Goal: Task Accomplishment & Management: Complete application form

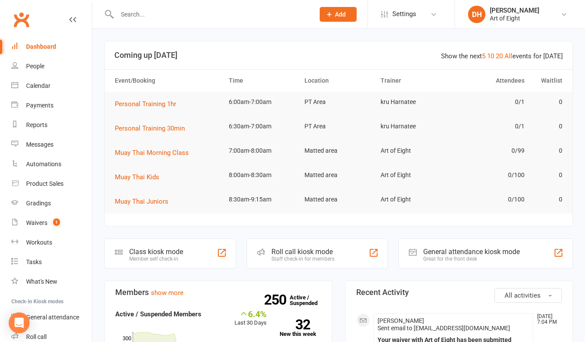
scroll to position [87, 0]
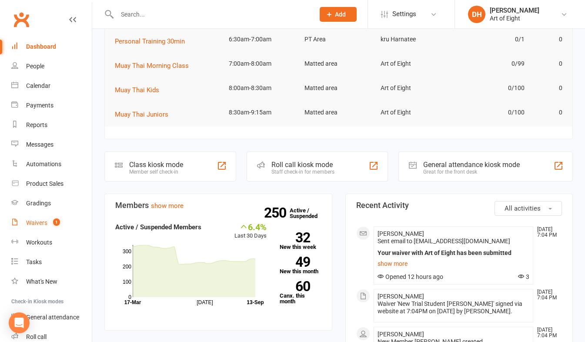
click at [29, 221] on div "Waivers" at bounding box center [36, 222] width 21 height 7
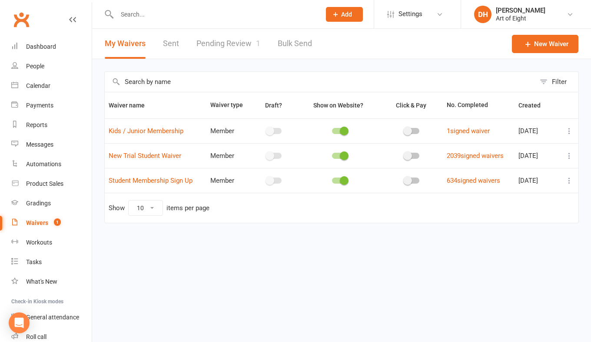
click at [231, 42] on link "Pending Review 1" at bounding box center [229, 44] width 64 height 30
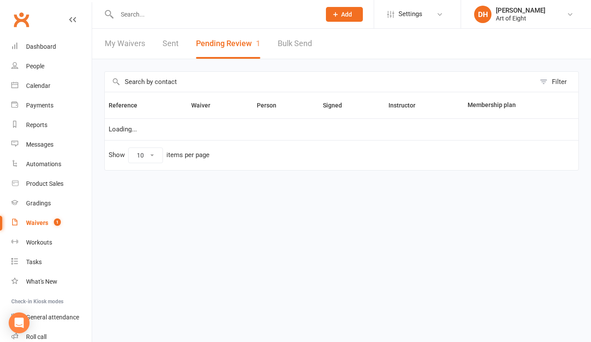
select select "50"
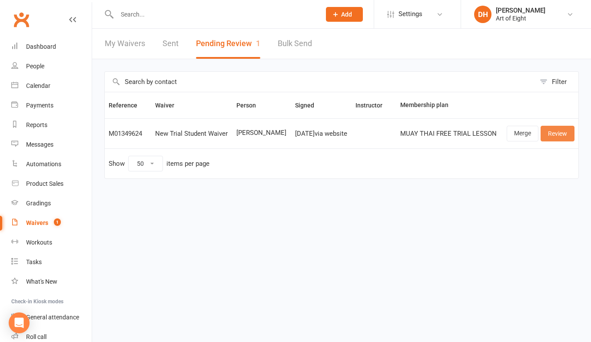
click at [568, 136] on link "Review" at bounding box center [558, 134] width 34 height 16
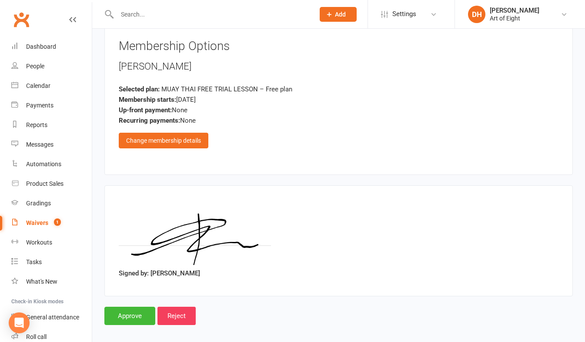
scroll to position [1444, 0]
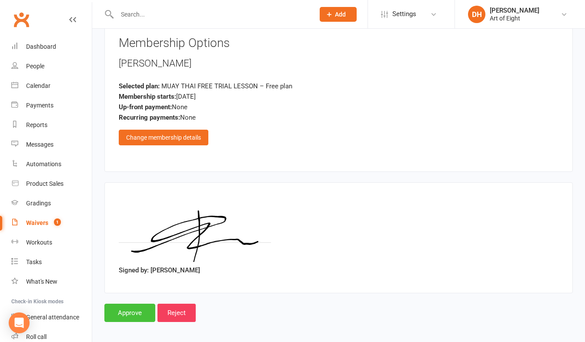
click at [143, 304] on input "Approve" at bounding box center [129, 313] width 51 height 18
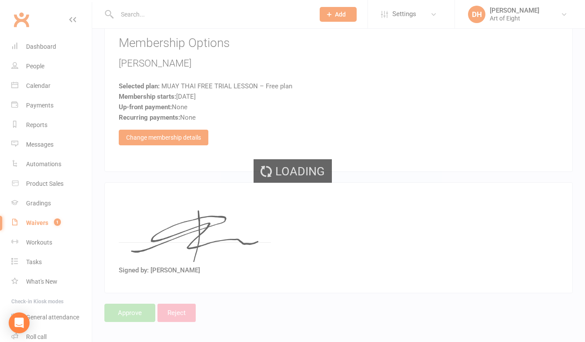
select select "50"
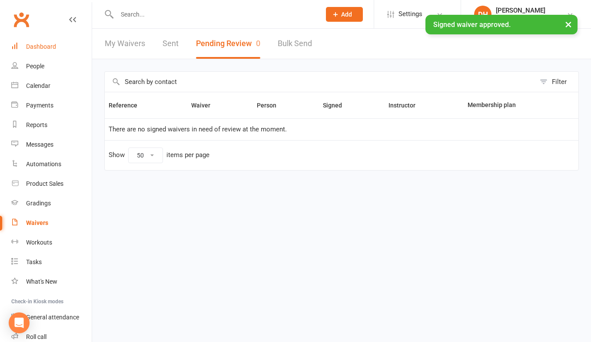
click at [52, 49] on div "Dashboard" at bounding box center [41, 46] width 30 height 7
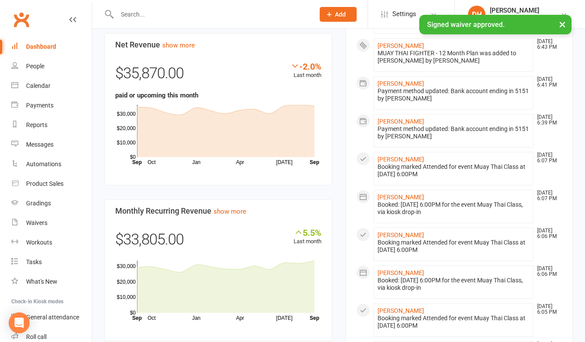
scroll to position [565, 0]
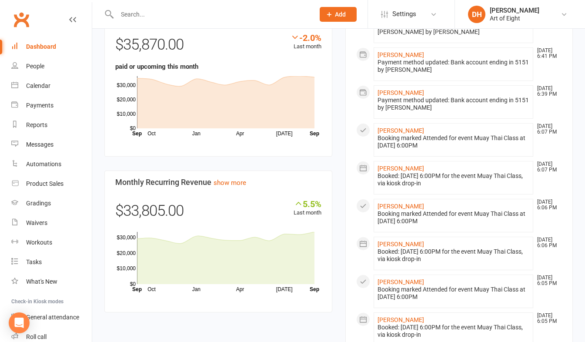
click at [172, 15] on input "text" at bounding box center [211, 14] width 194 height 12
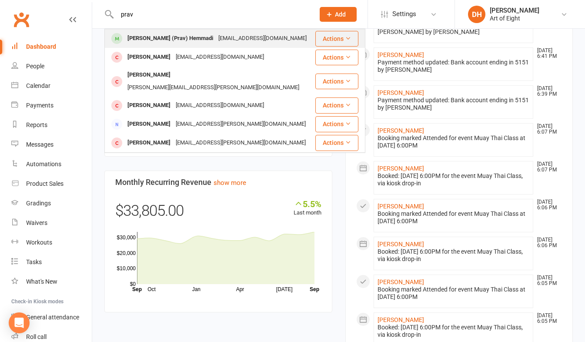
type input "prav"
click at [157, 38] on div "[PERSON_NAME] (Prav) Hemmadi" at bounding box center [170, 38] width 91 height 13
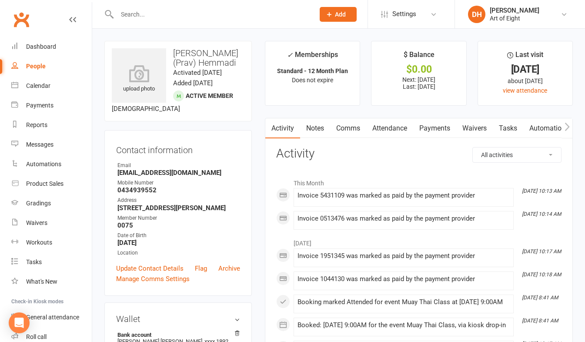
click at [436, 128] on link "Payments" at bounding box center [434, 128] width 43 height 20
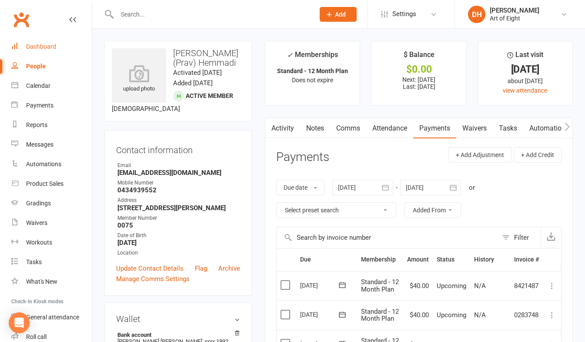
click at [37, 45] on div "Dashboard" at bounding box center [41, 46] width 30 height 7
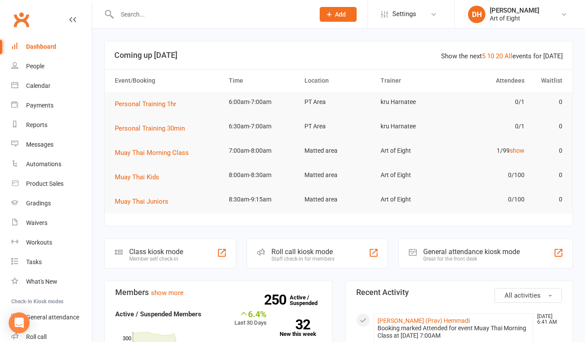
click at [193, 16] on input "text" at bounding box center [211, 14] width 194 height 12
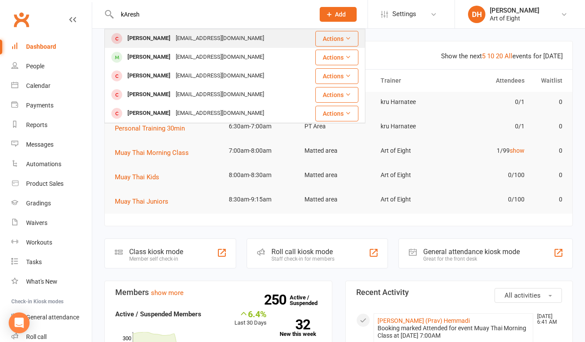
type input "kAresh"
click at [127, 36] on div "[PERSON_NAME]" at bounding box center [149, 38] width 48 height 13
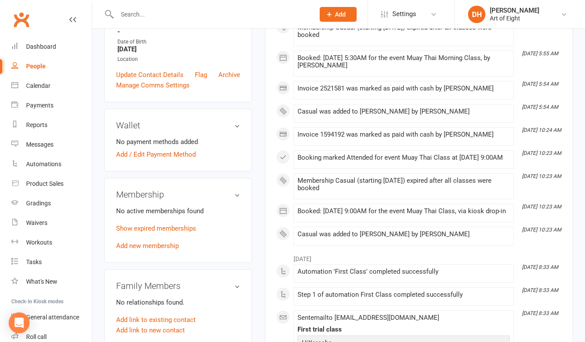
scroll to position [217, 0]
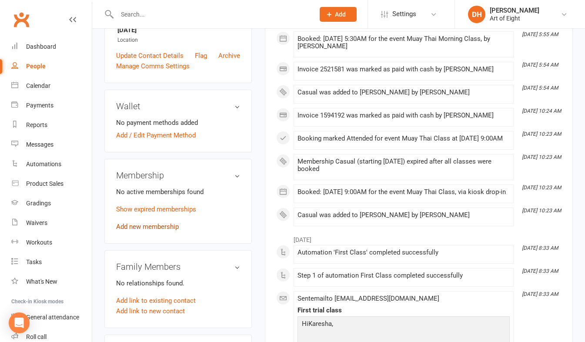
click at [140, 228] on link "Add new membership" at bounding box center [147, 227] width 63 height 8
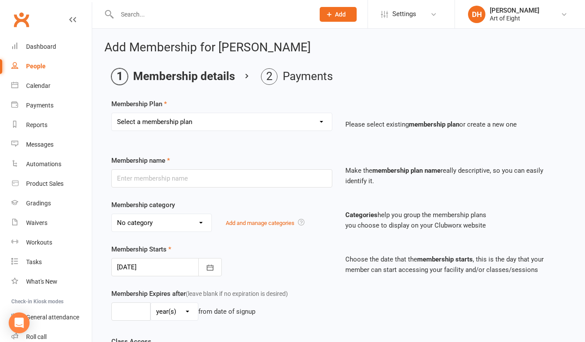
click at [167, 121] on select "Select a membership plan Create new Membership Plan MUAY THAI Adult - 12 Month …" at bounding box center [222, 121] width 220 height 17
select select "6"
click at [112, 113] on select "Select a membership plan Create new Membership Plan MUAY THAI Adult - 12 Month …" at bounding box center [222, 121] width 220 height 17
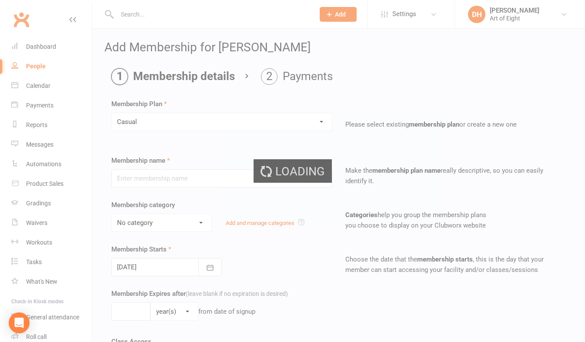
type input "Casual"
select select "2"
type input "0"
select select "1"
type input "1"
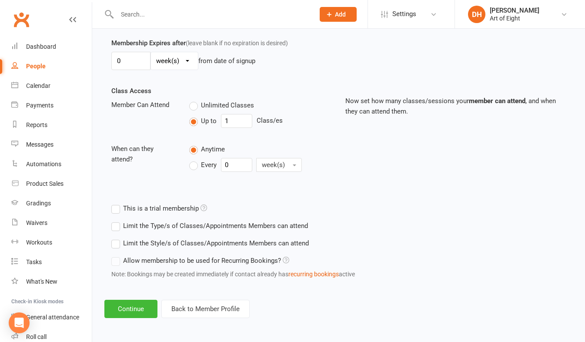
scroll to position [251, 0]
click at [131, 306] on button "Continue" at bounding box center [130, 308] width 53 height 18
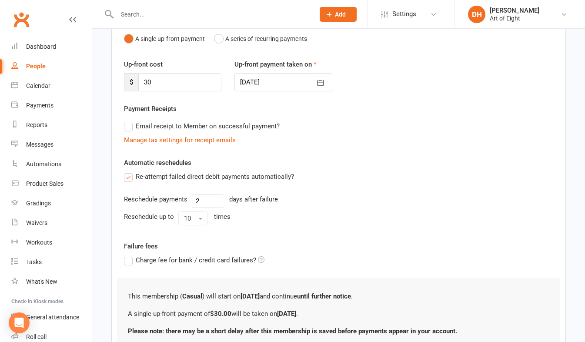
scroll to position [167, 0]
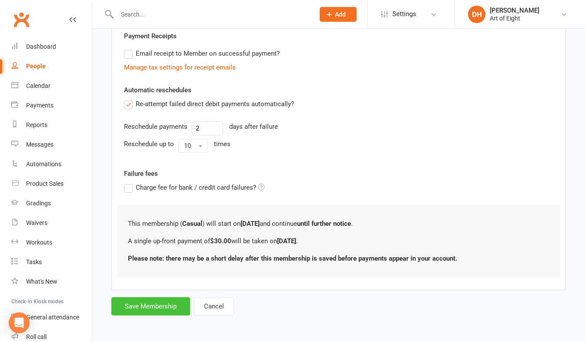
click at [155, 304] on button "Save Membership" at bounding box center [150, 306] width 79 height 18
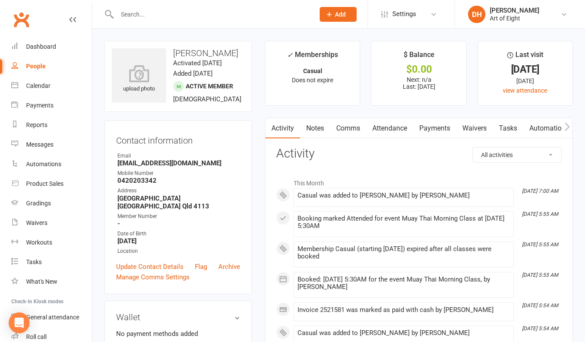
click at [430, 127] on link "Payments" at bounding box center [434, 128] width 43 height 20
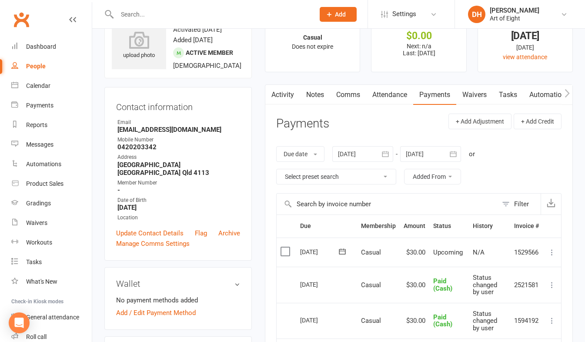
scroll to position [43, 0]
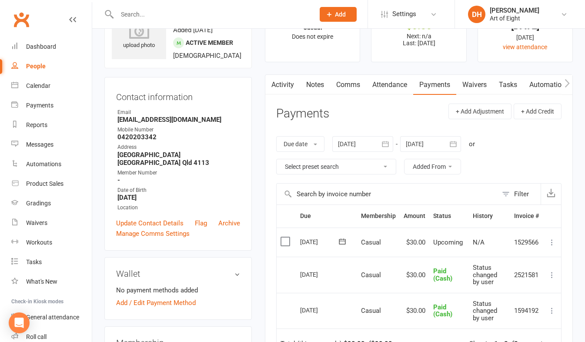
click at [550, 240] on icon at bounding box center [551, 242] width 9 height 9
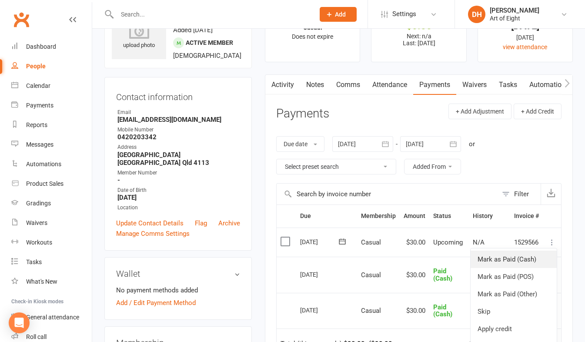
click at [517, 259] on link "Mark as Paid (Cash)" at bounding box center [513, 258] width 86 height 17
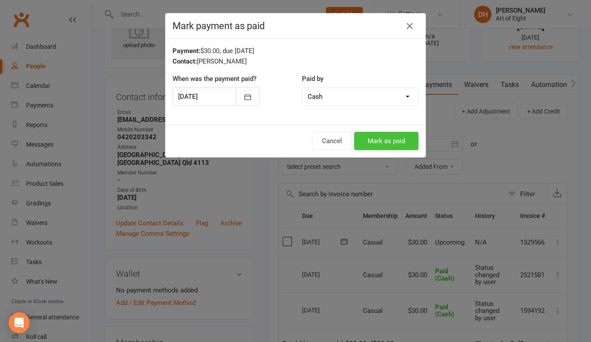
click at [354, 142] on button "Mark as paid" at bounding box center [386, 141] width 64 height 18
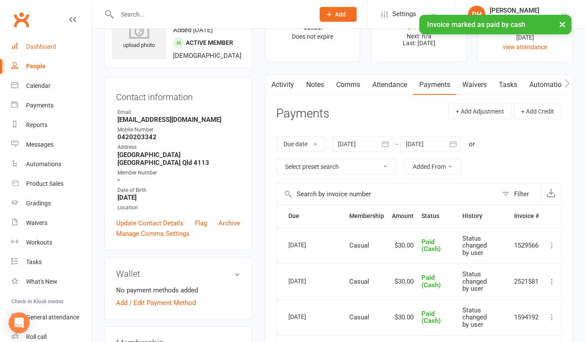
click at [47, 48] on div "Dashboard" at bounding box center [41, 46] width 30 height 7
